Goal: Book appointment/travel/reservation

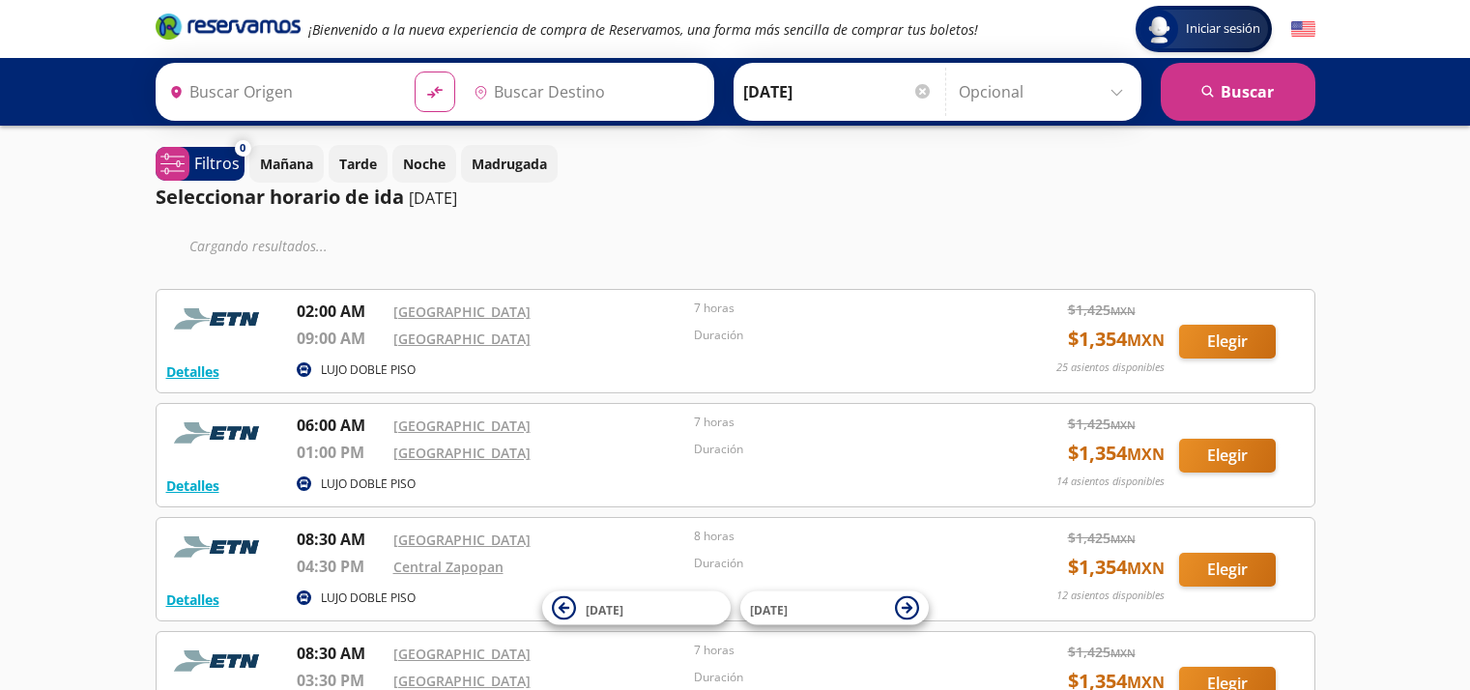
type input "[GEOGRAPHIC_DATA], [GEOGRAPHIC_DATA]"
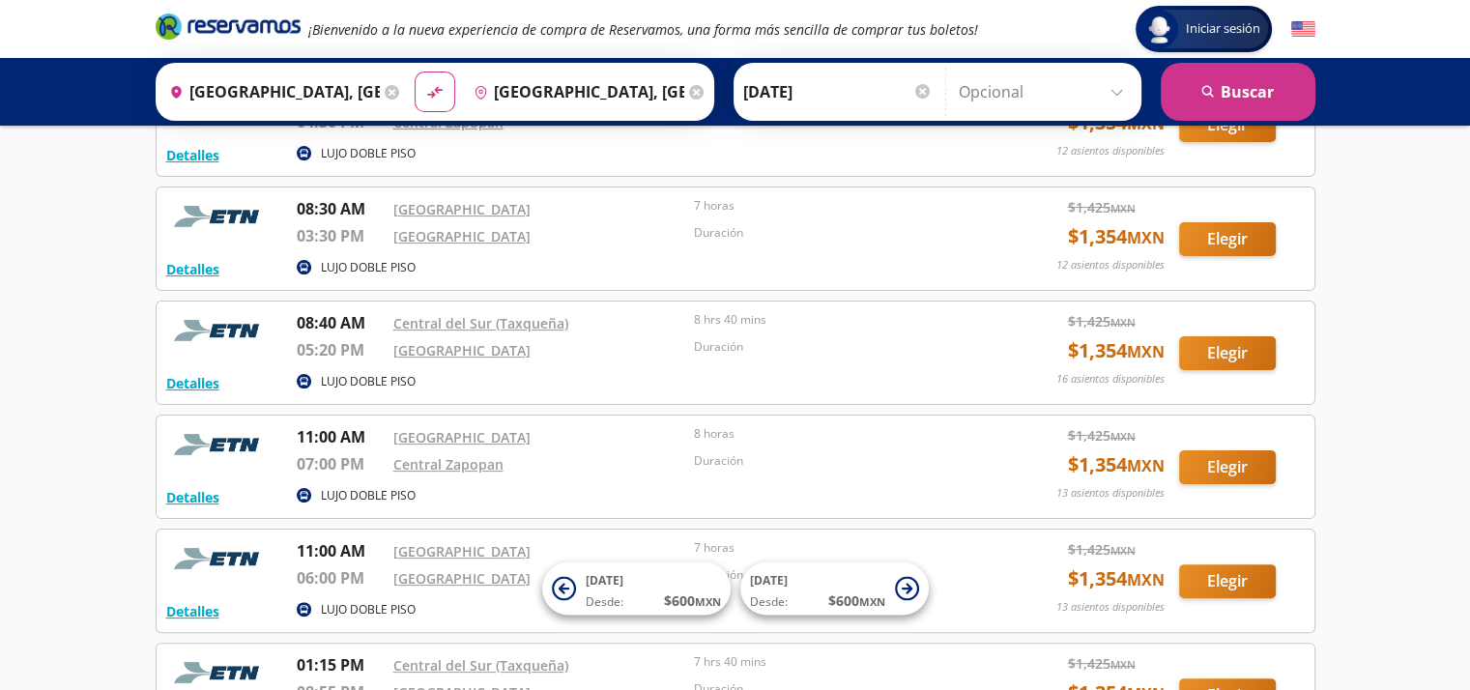
scroll to position [483, 0]
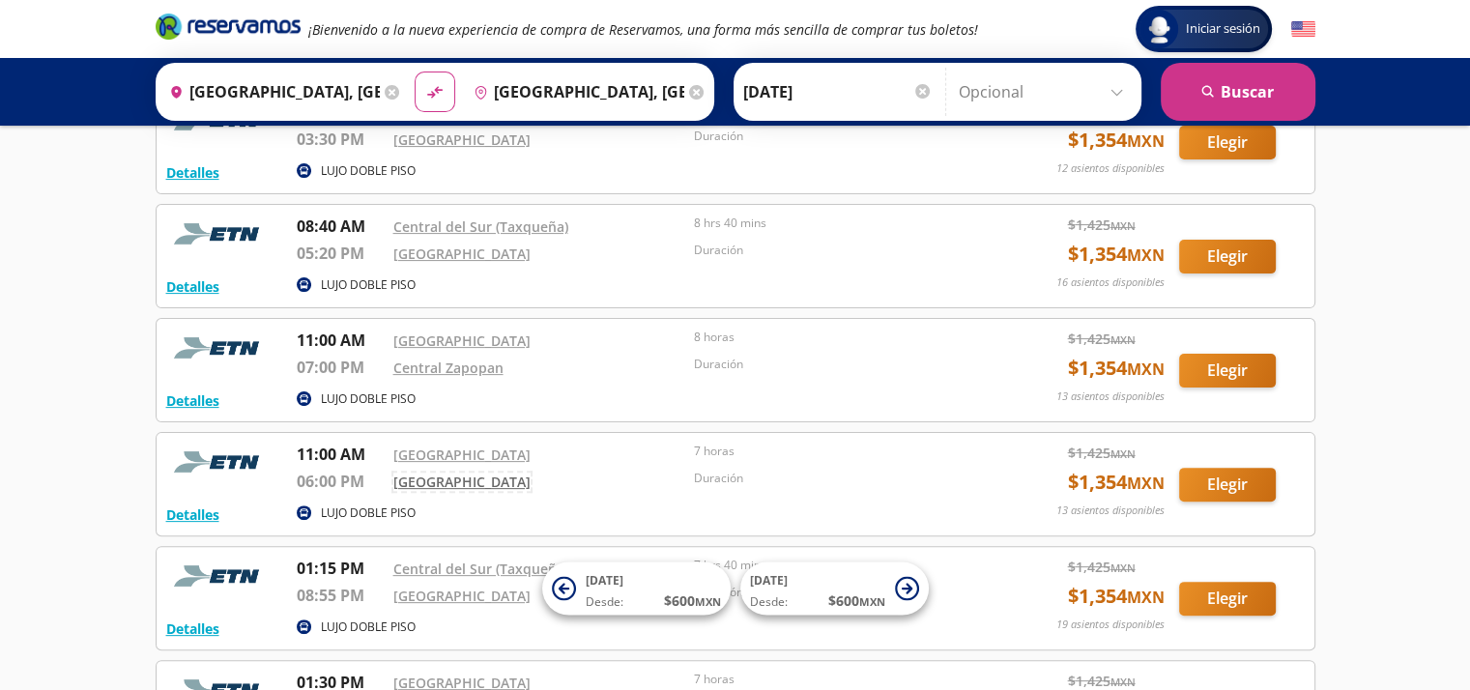
click at [441, 478] on link "[GEOGRAPHIC_DATA]" at bounding box center [461, 482] width 137 height 18
click at [471, 359] on link "Central Zapopan" at bounding box center [448, 368] width 110 height 18
click at [1217, 252] on button "Elegir" at bounding box center [1227, 257] width 97 height 34
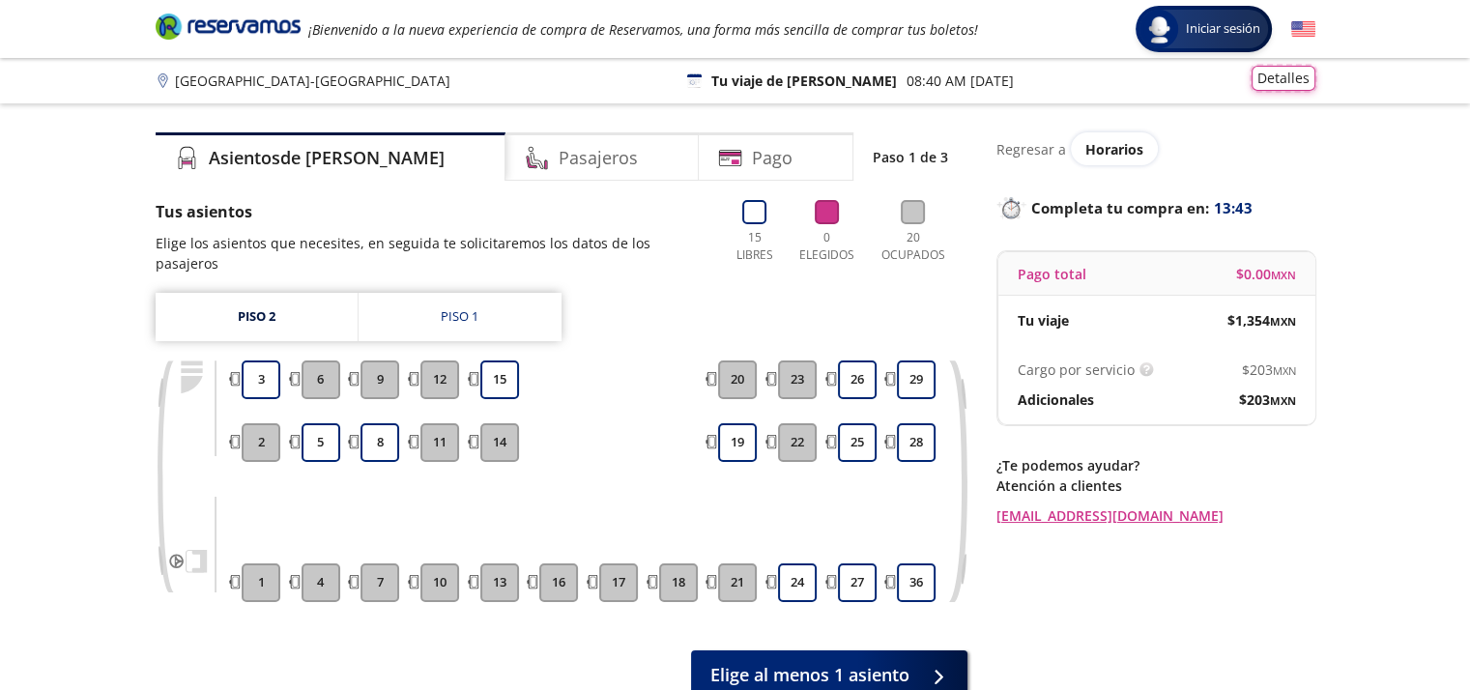
click at [1277, 84] on button "Detalles" at bounding box center [1283, 78] width 64 height 25
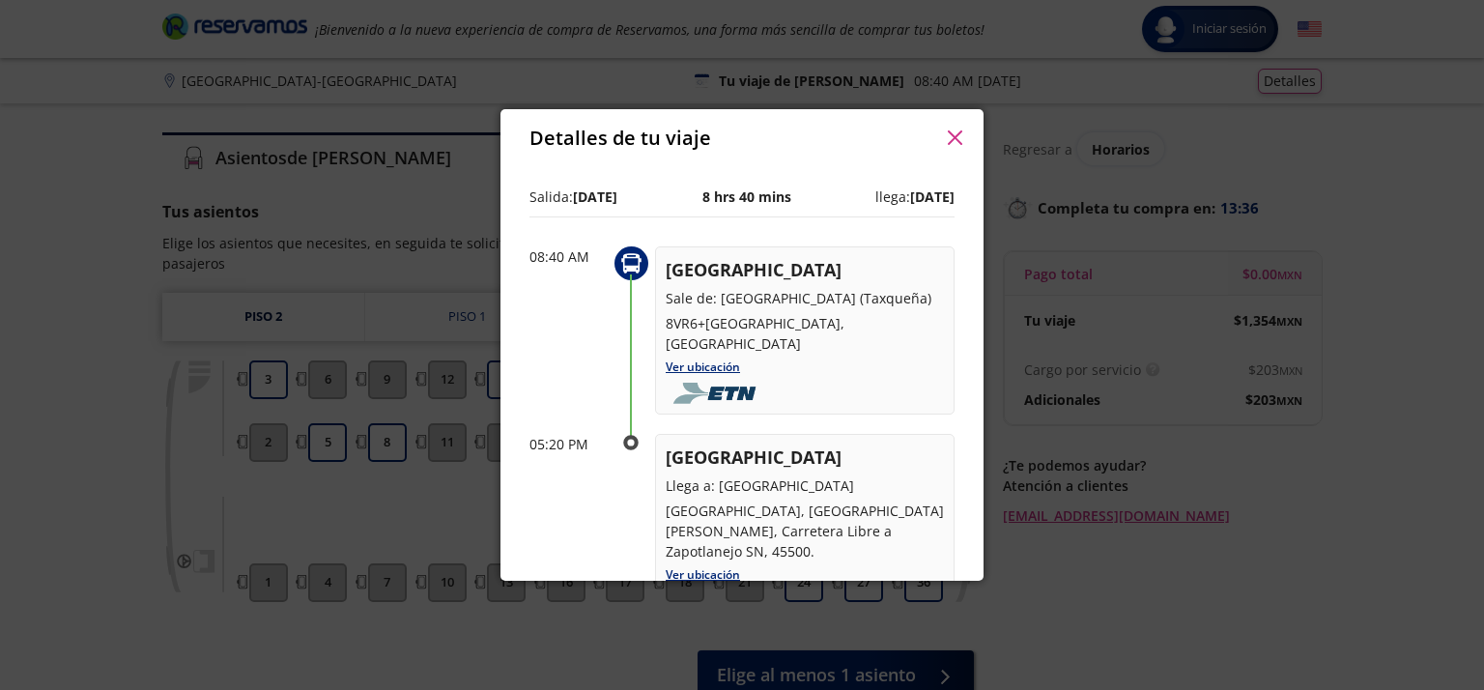
click at [960, 139] on icon "button" at bounding box center [955, 137] width 14 height 14
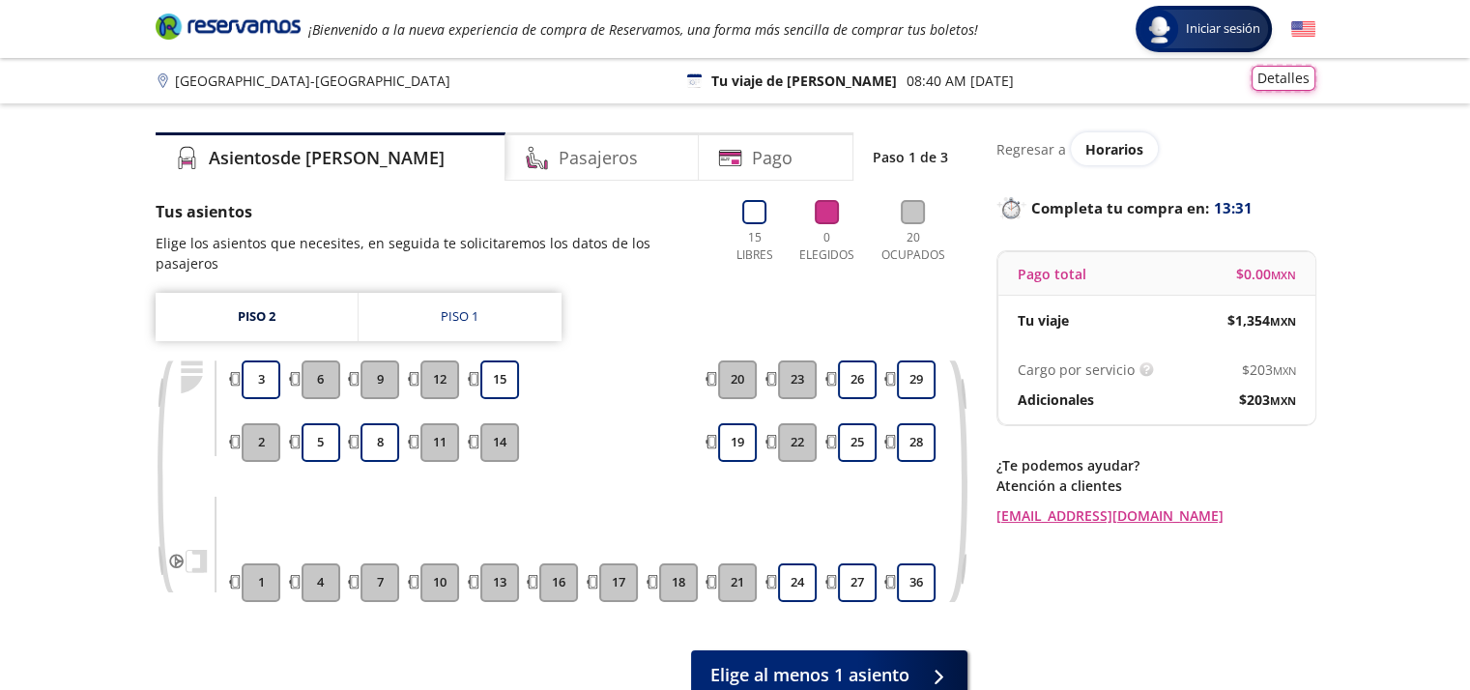
click at [1268, 80] on button "Detalles" at bounding box center [1283, 78] width 64 height 25
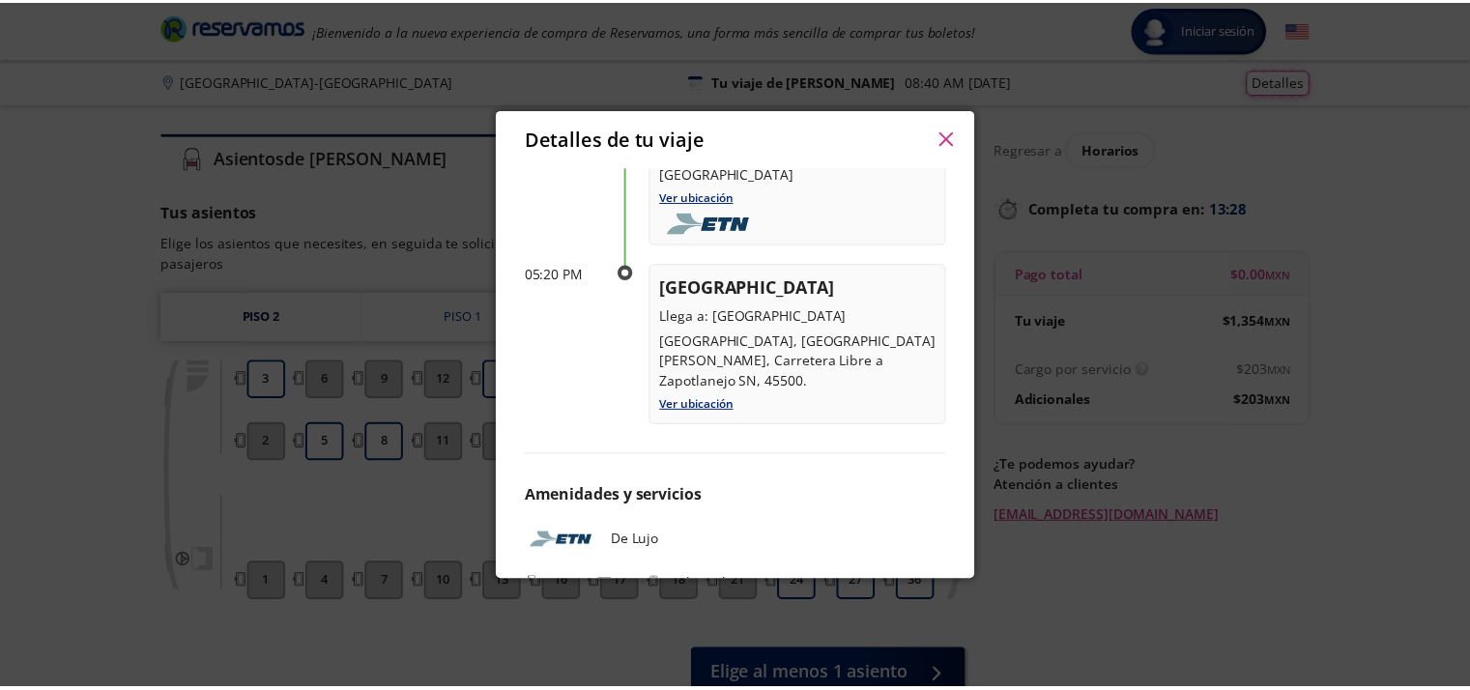
scroll to position [213, 0]
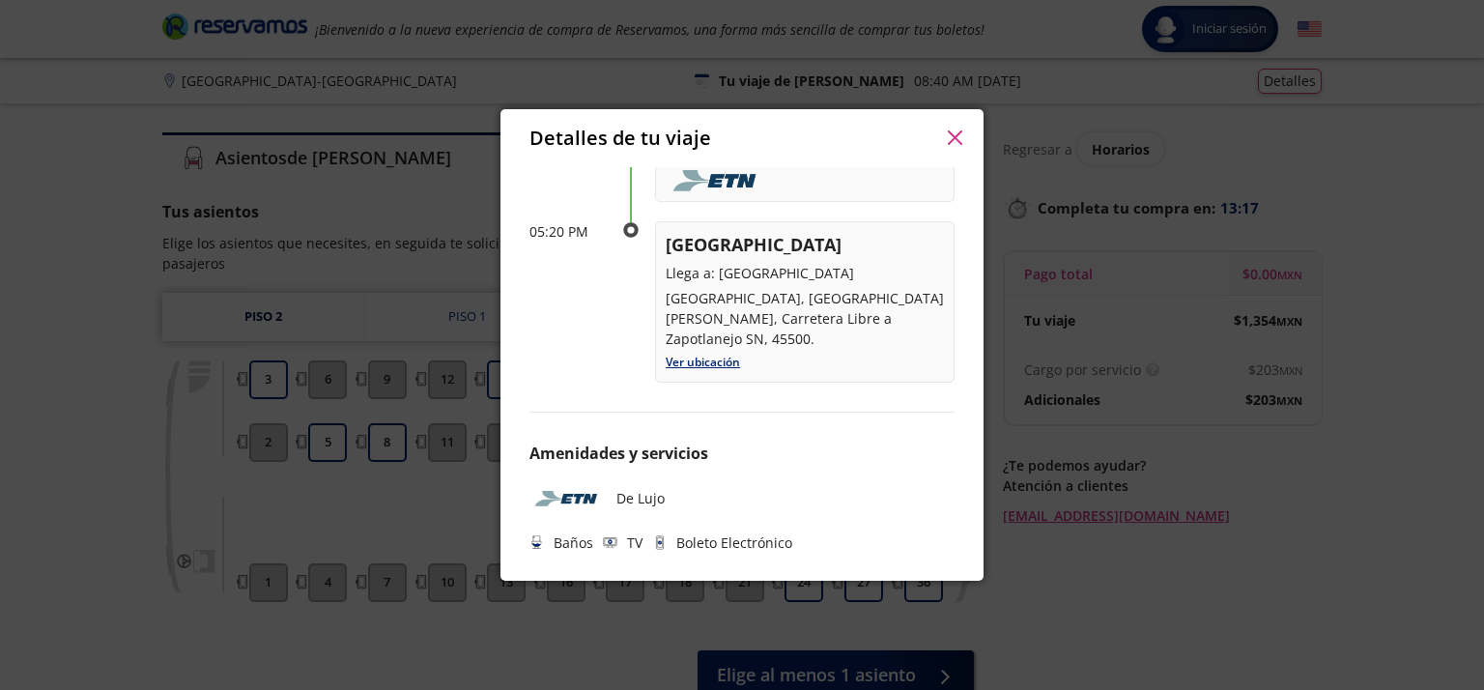
click at [955, 129] on button "button" at bounding box center [954, 138] width 29 height 29
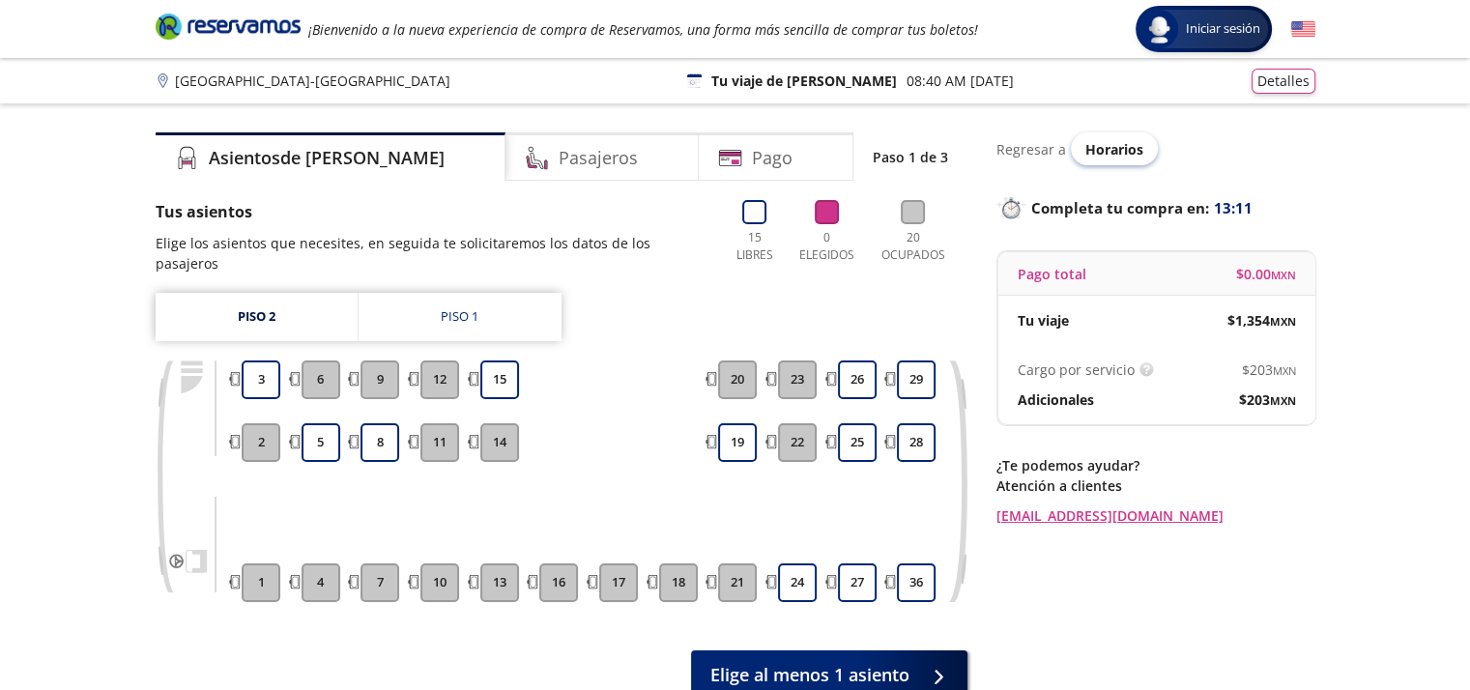
click at [1113, 155] on span "Horarios" at bounding box center [1114, 149] width 58 height 18
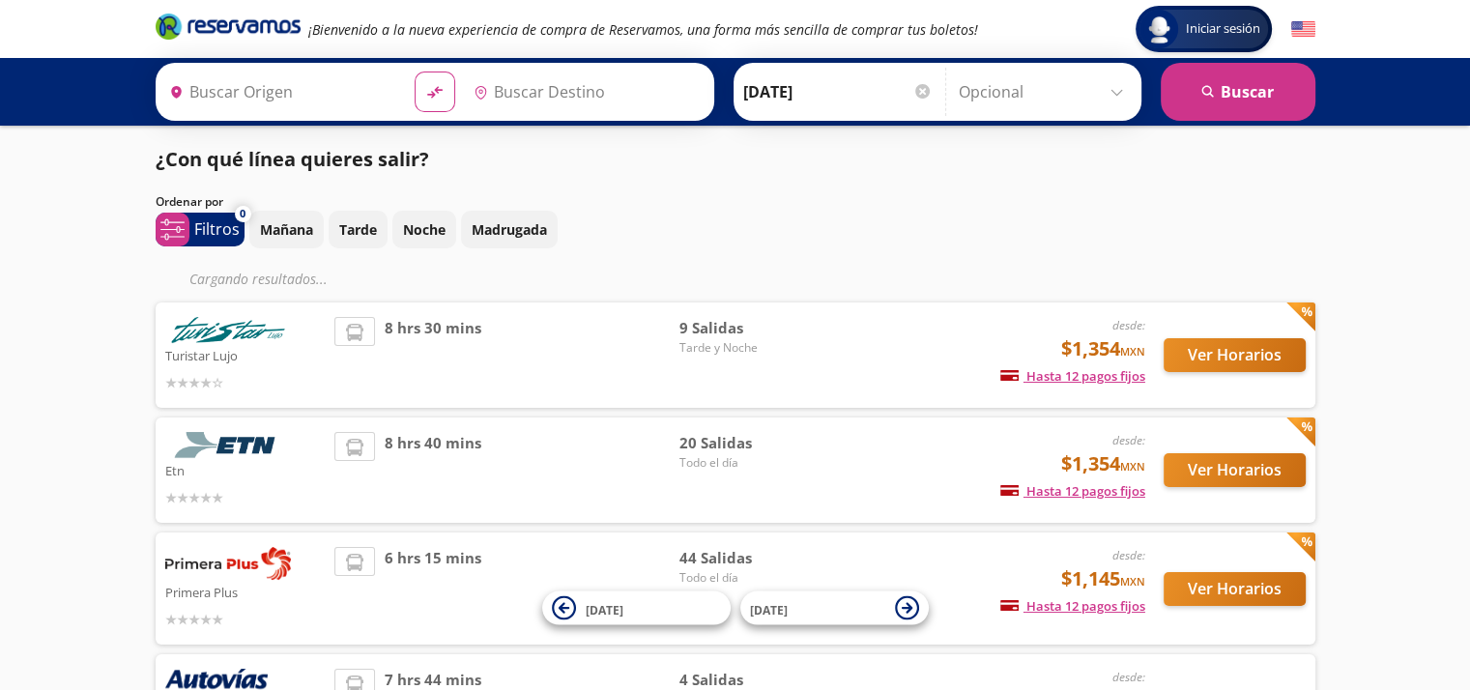
type input "[GEOGRAPHIC_DATA], [GEOGRAPHIC_DATA]"
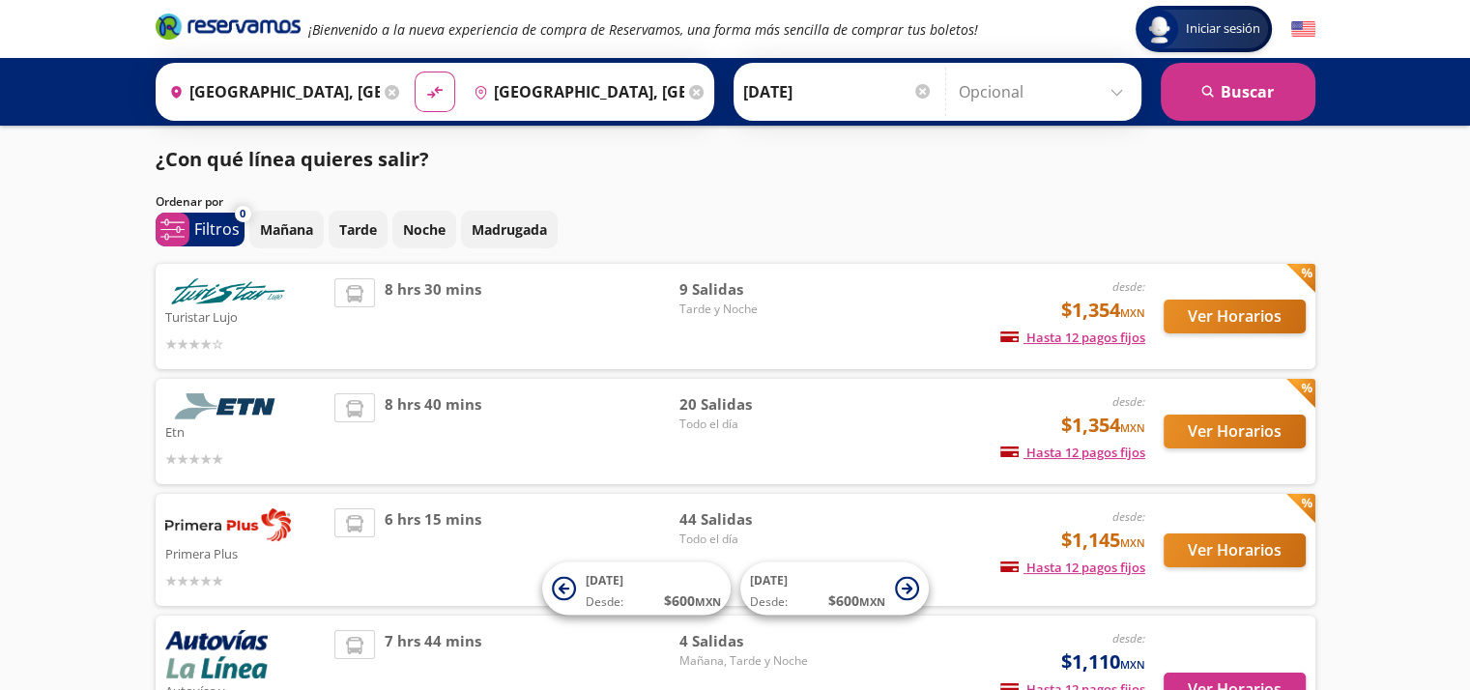
click at [522, 432] on div "8 hrs 40 mins" at bounding box center [506, 431] width 345 height 76
